Goal: Task Accomplishment & Management: Use online tool/utility

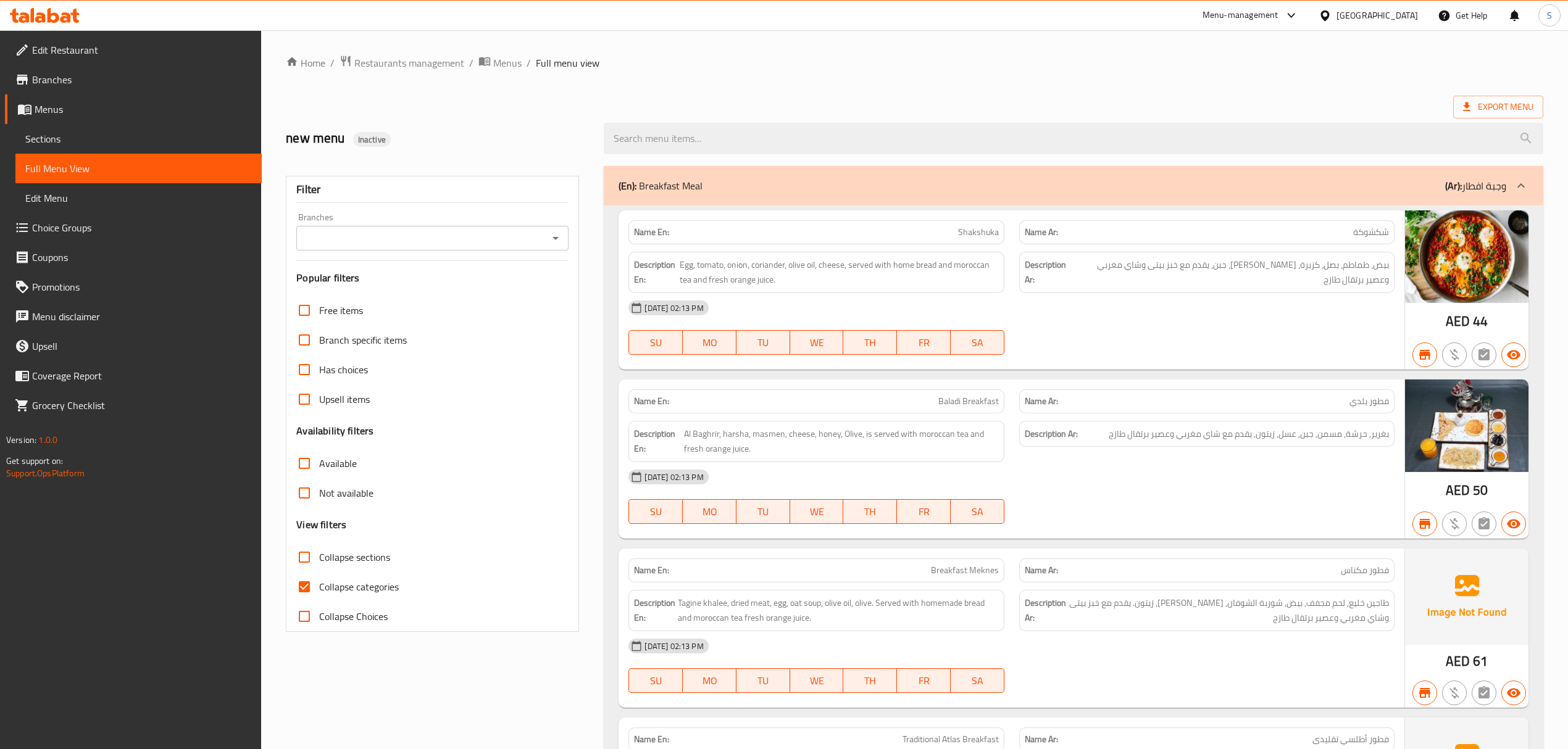
click at [1349, 17] on div "[GEOGRAPHIC_DATA]" at bounding box center [1376, 15] width 82 height 14
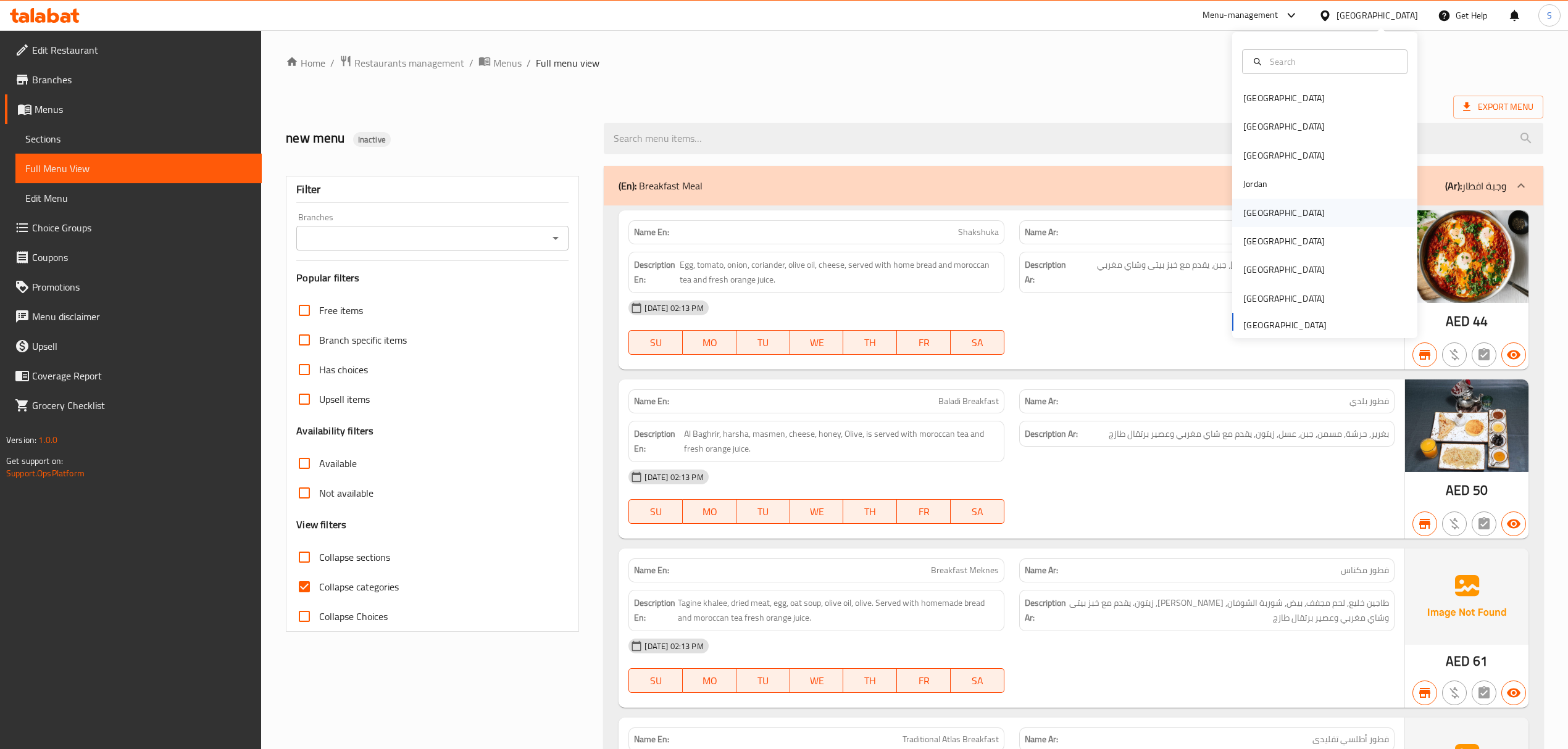
click at [1295, 215] on div "[GEOGRAPHIC_DATA]" at bounding box center [1324, 213] width 185 height 29
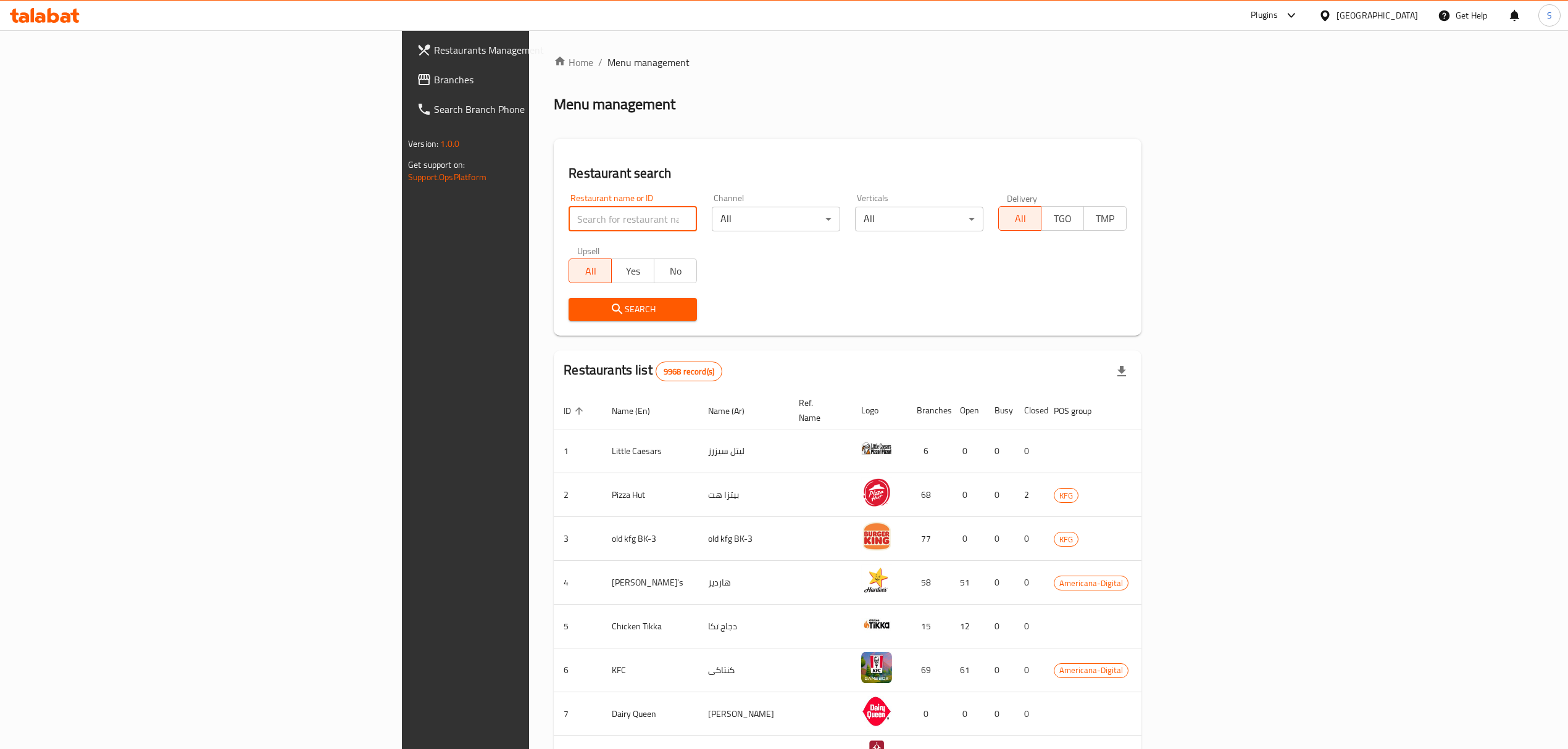
click at [568, 225] on input "search" at bounding box center [633, 218] width 129 height 25
paste input "674703"
type input "674703"
click button "Search" at bounding box center [633, 309] width 129 height 23
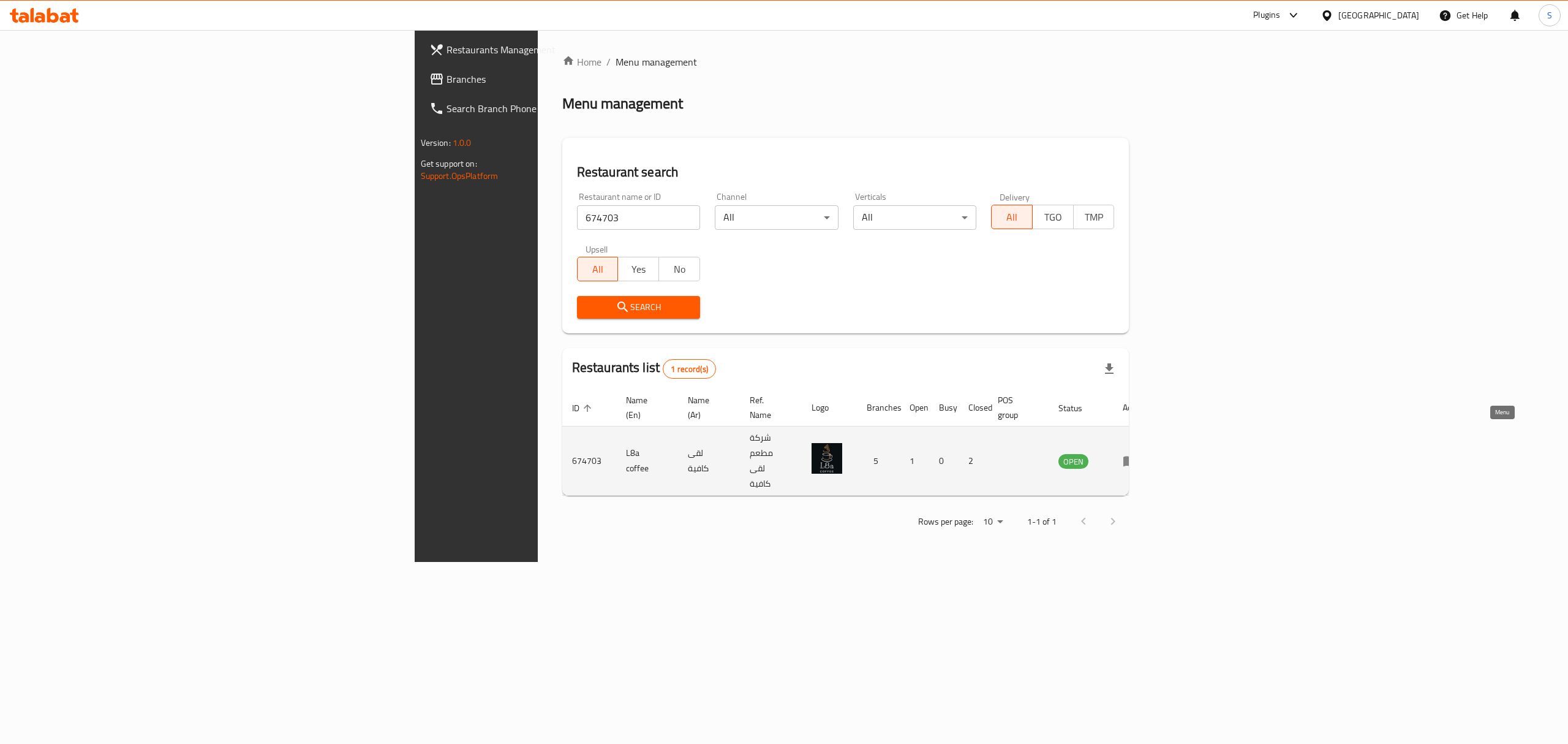
click at [1137, 454] on icon "enhanced table" at bounding box center [1130, 461] width 15 height 15
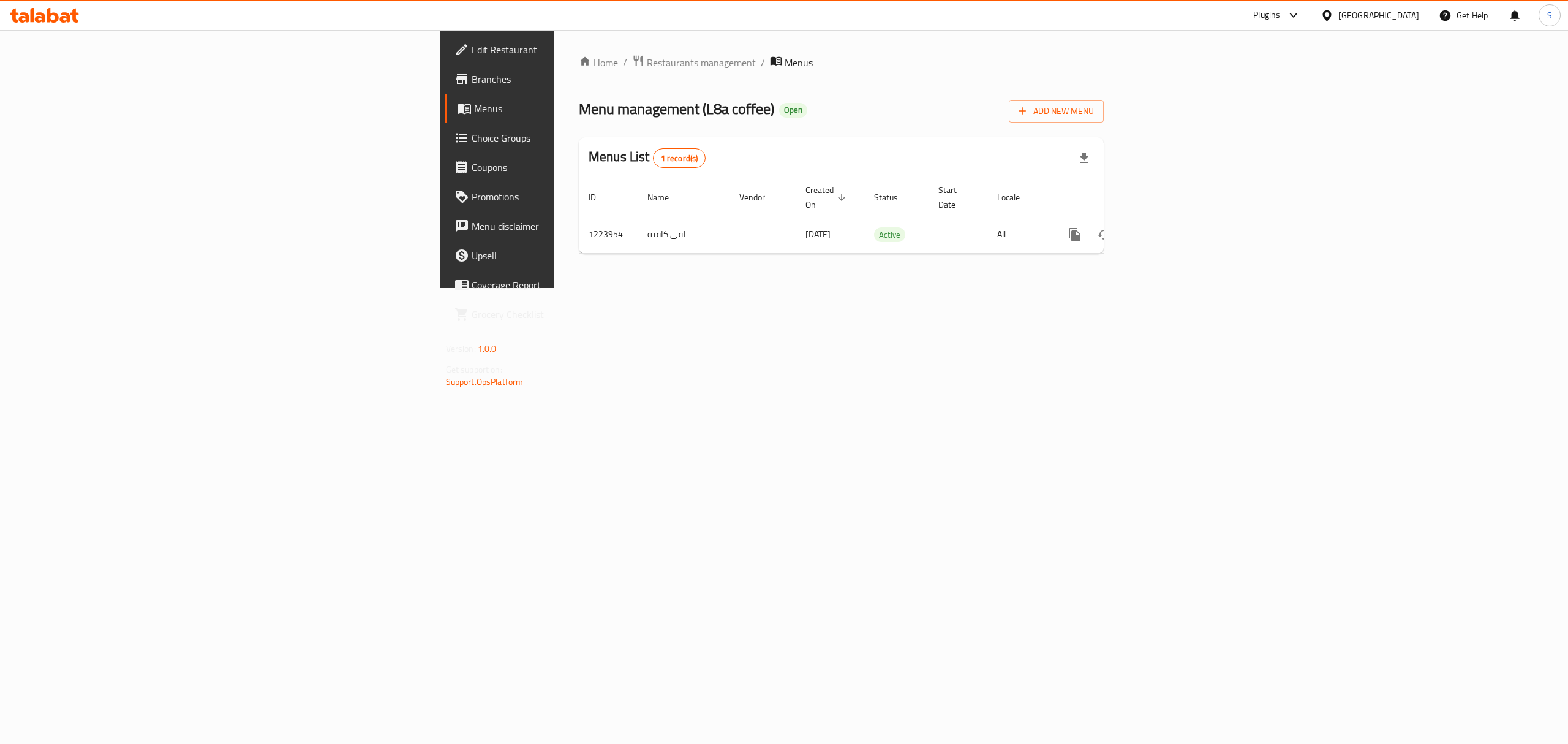
click at [472, 44] on span "Edit Restaurant" at bounding box center [582, 50] width 221 height 15
click at [1178, 219] on link "enhanced table" at bounding box center [1163, 233] width 29 height 29
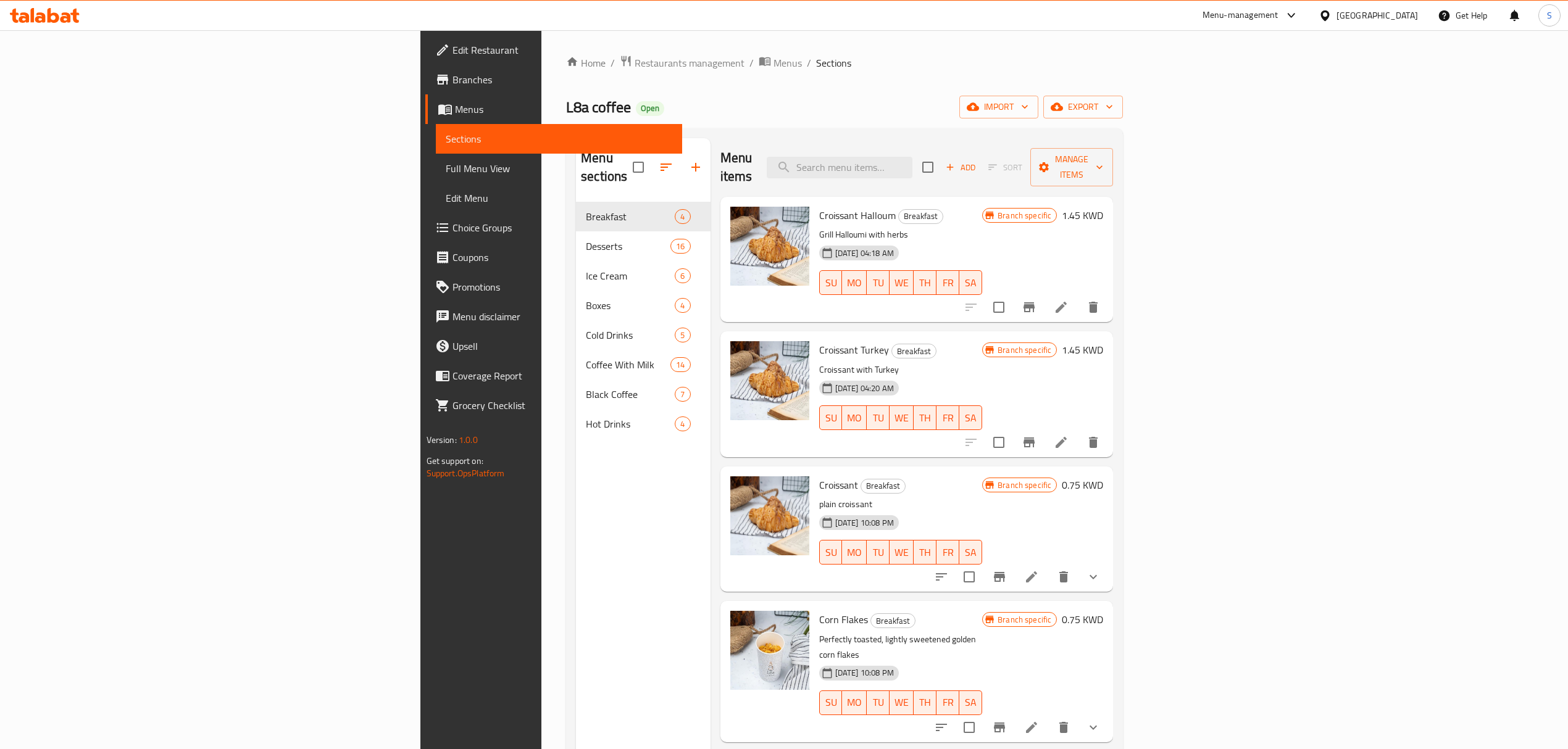
click at [1113, 148] on div "Add Sort Manage items" at bounding box center [1017, 167] width 191 height 38
click at [1103, 156] on span "Manage items" at bounding box center [1071, 167] width 63 height 31
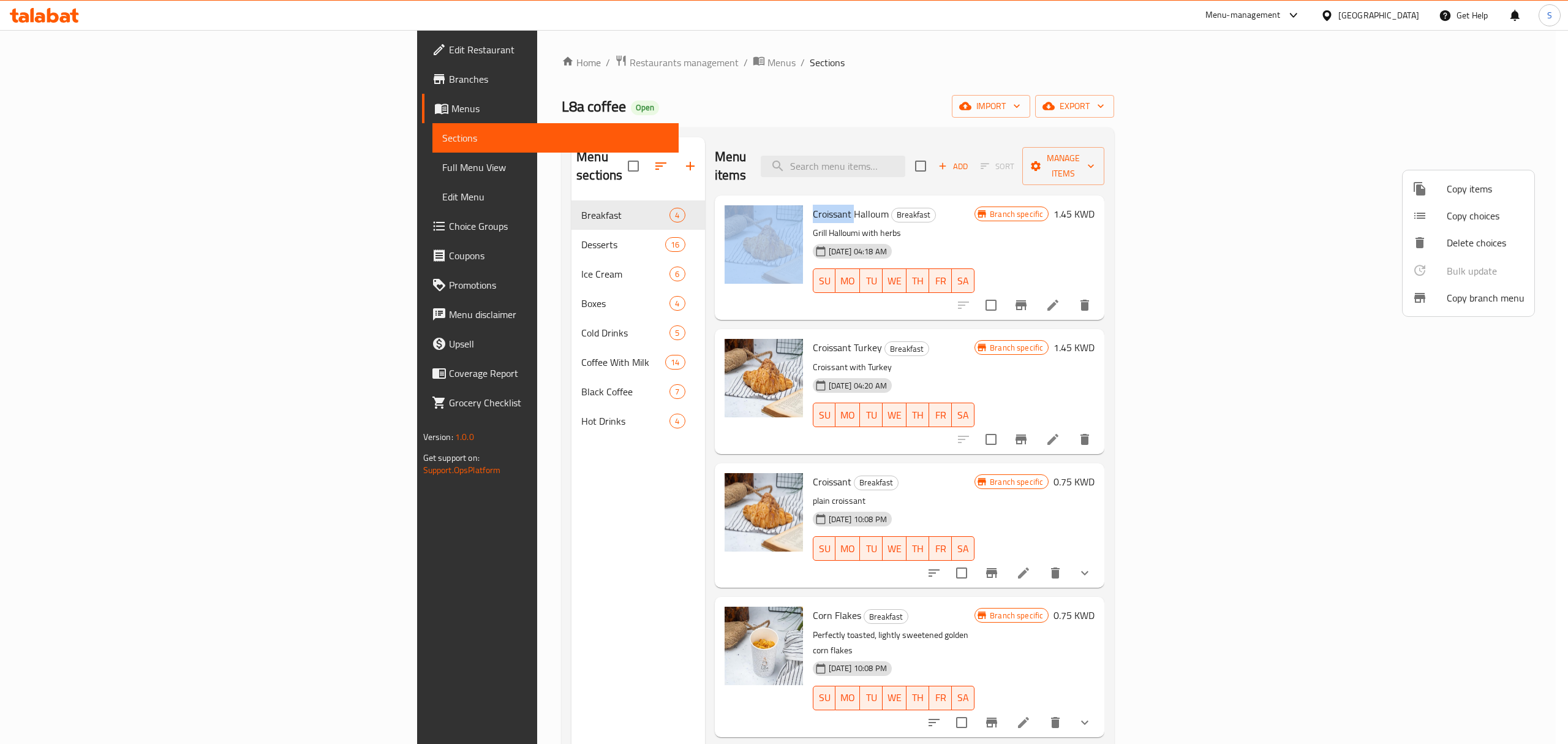
click at [1449, 295] on span "Copy branch menu" at bounding box center [1485, 297] width 78 height 15
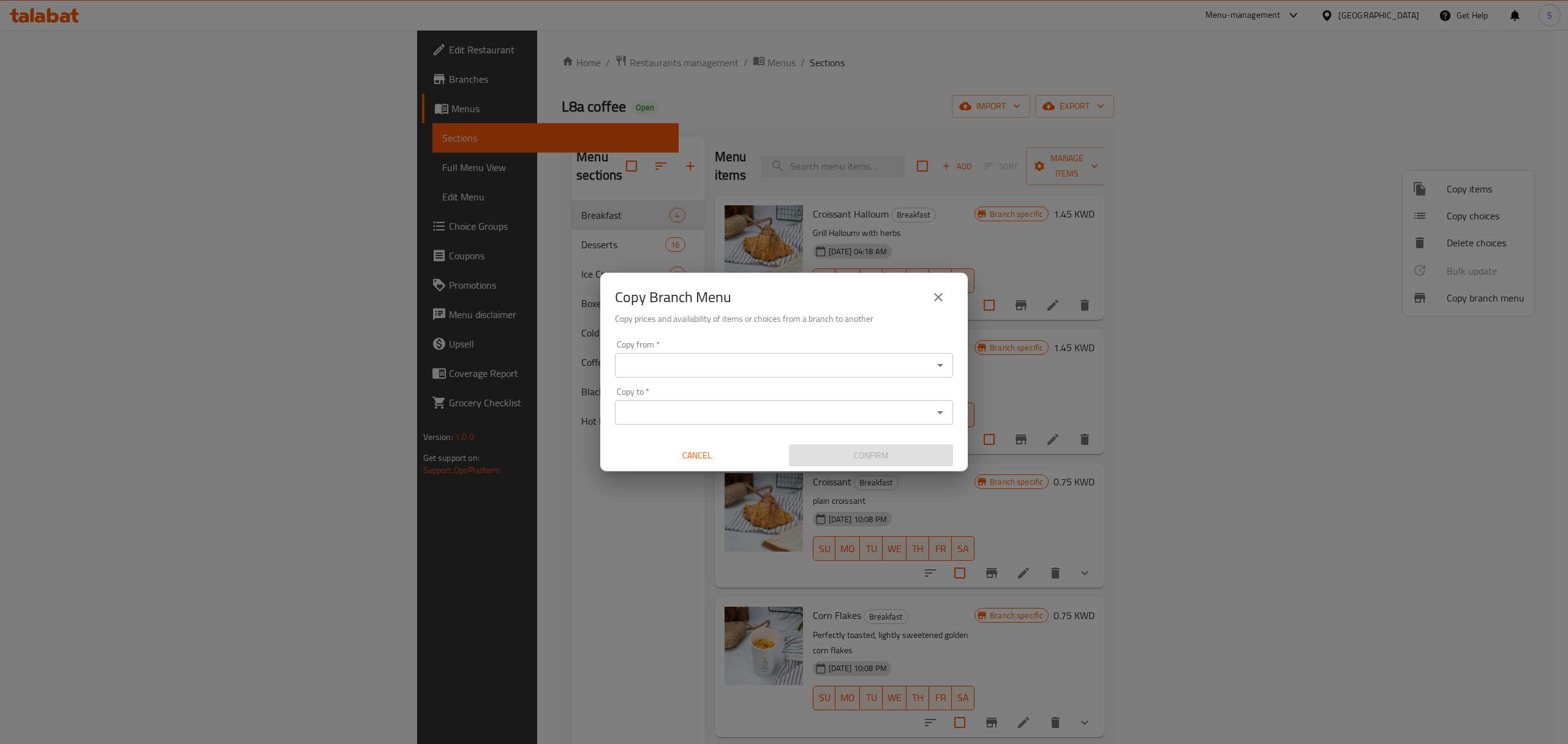
click at [863, 358] on input "Copy from   *" at bounding box center [774, 365] width 311 height 17
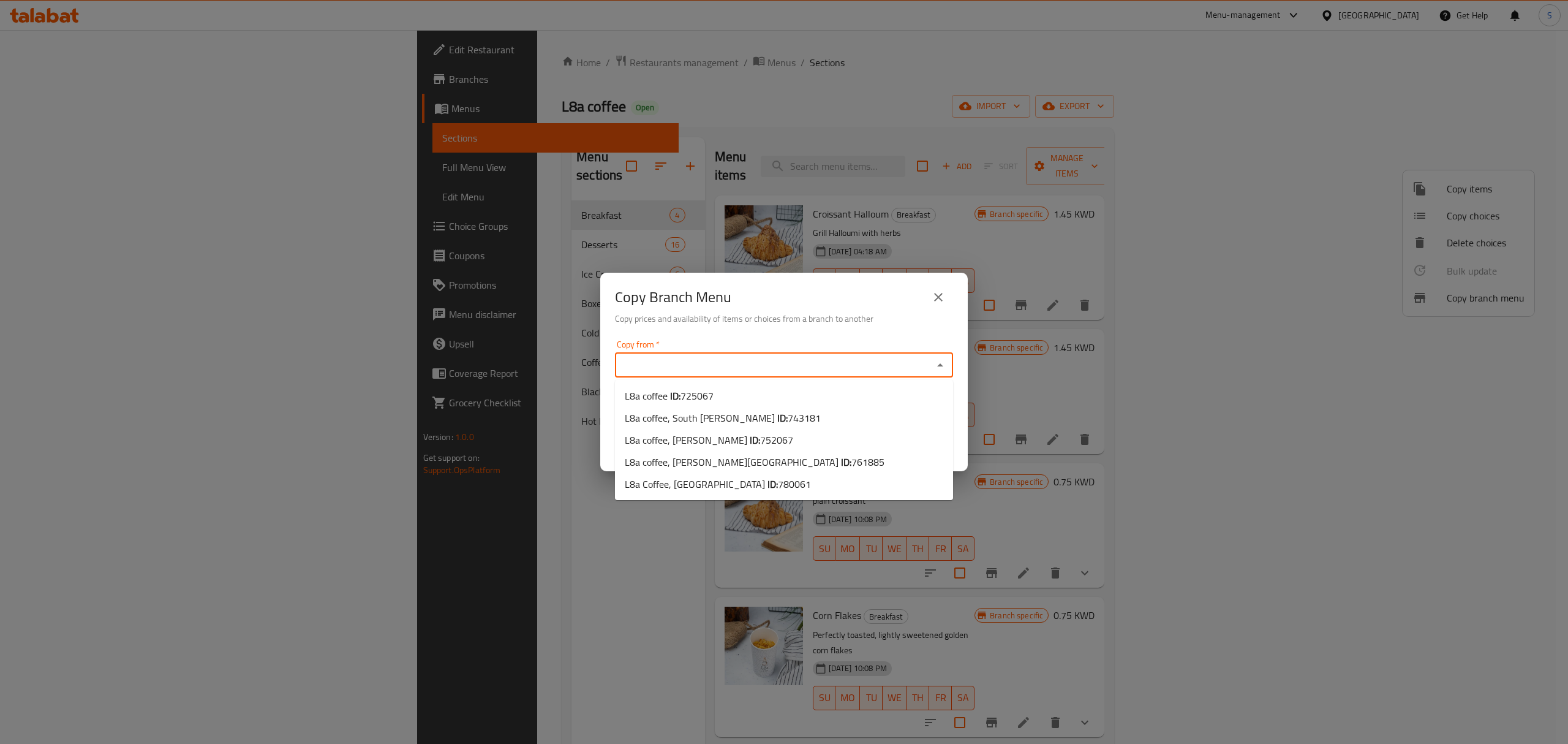
click at [846, 372] on input "Copy from   *" at bounding box center [774, 365] width 311 height 17
click at [815, 447] on li "L8a coffee, Al Ahmadi ID: 752067" at bounding box center [784, 440] width 338 height 22
type input "L8a coffee, Al Ahmadi"
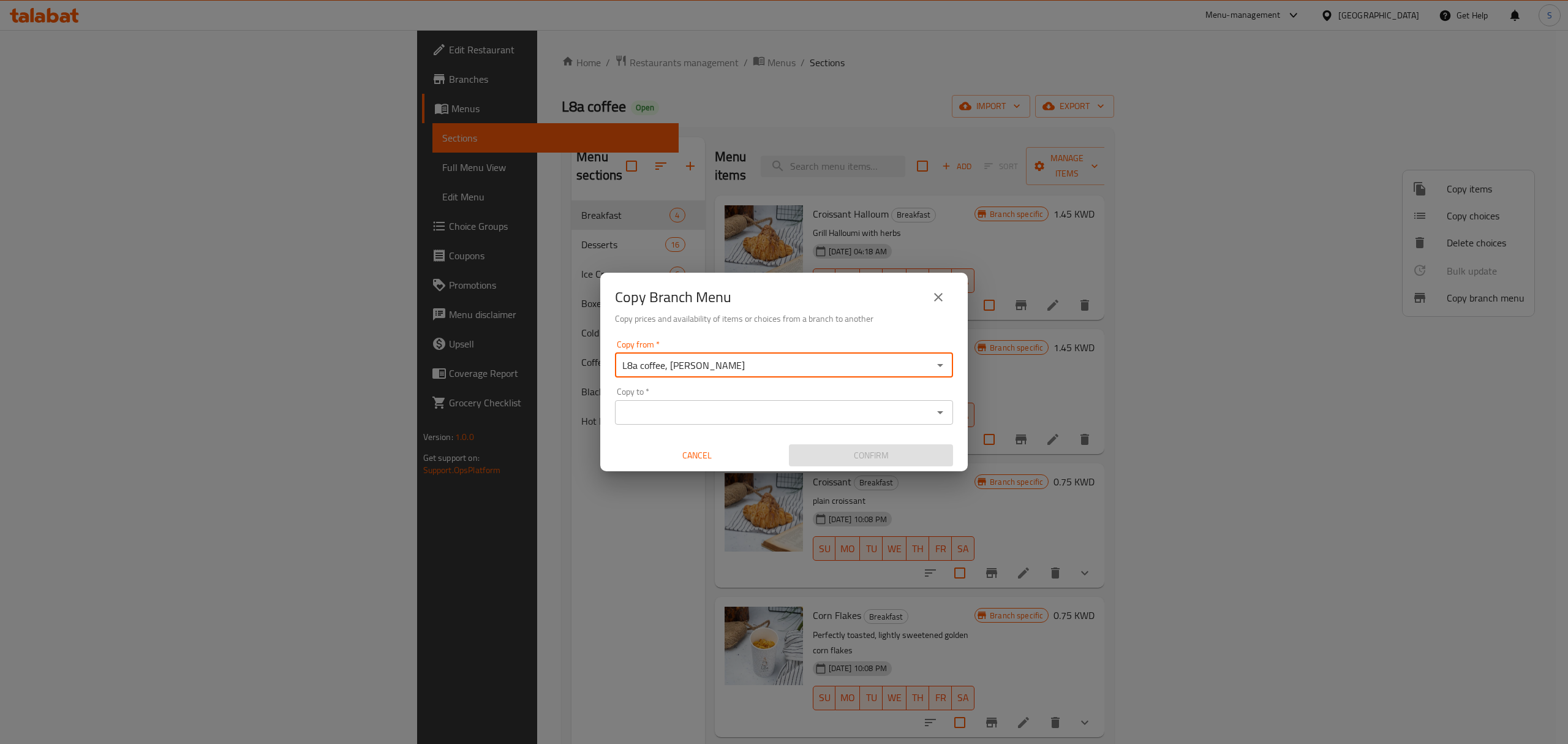
click at [728, 410] on input "Copy to   *" at bounding box center [774, 413] width 311 height 17
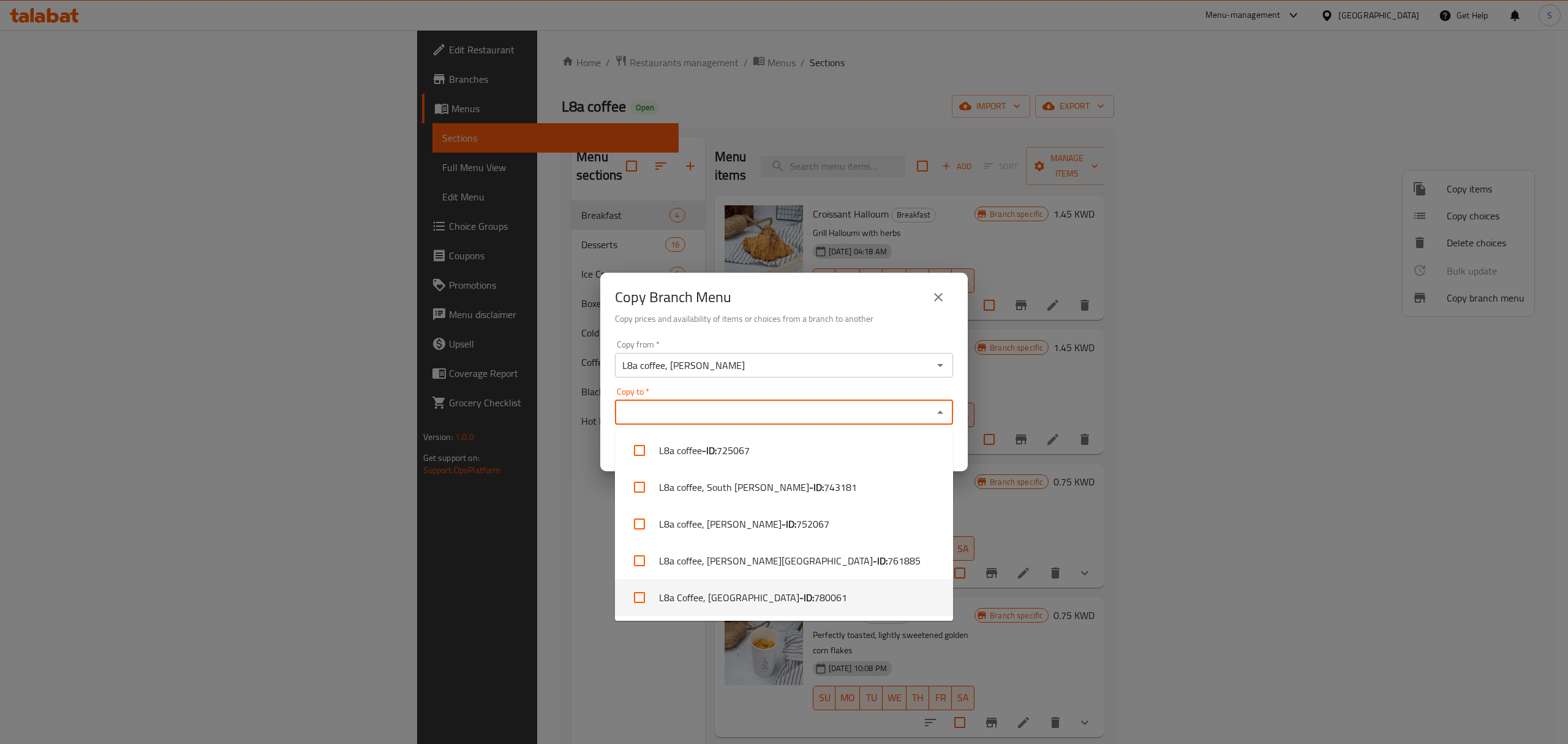
click at [800, 593] on b "- ID:" at bounding box center [807, 597] width 15 height 15
checkbox input "true"
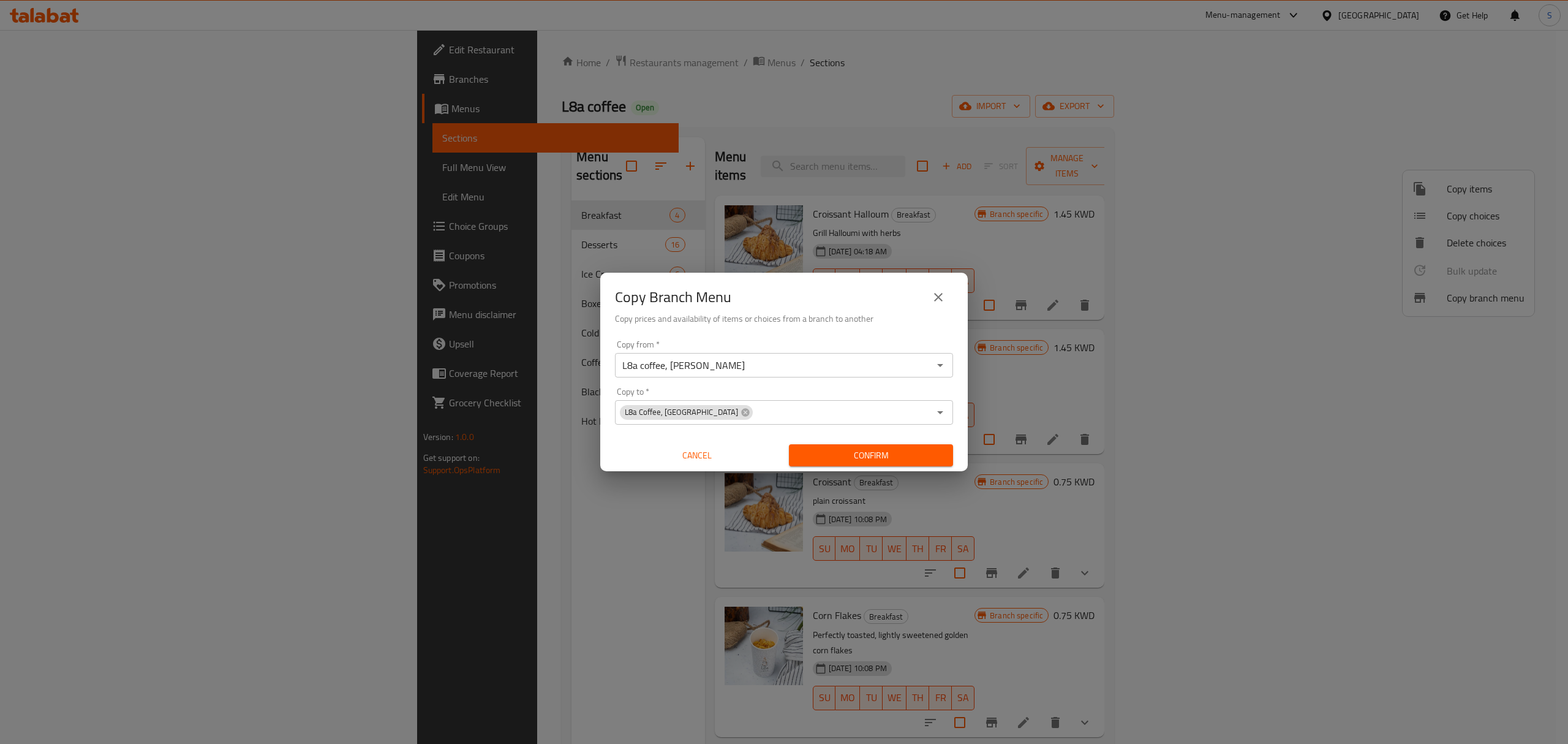
click at [782, 329] on div "Copy Branch Menu Copy prices and availability of items or choices from a branch…" at bounding box center [784, 304] width 368 height 62
click at [864, 448] on span "Confirm" at bounding box center [871, 455] width 144 height 15
